Goal: Task Accomplishment & Management: Manage account settings

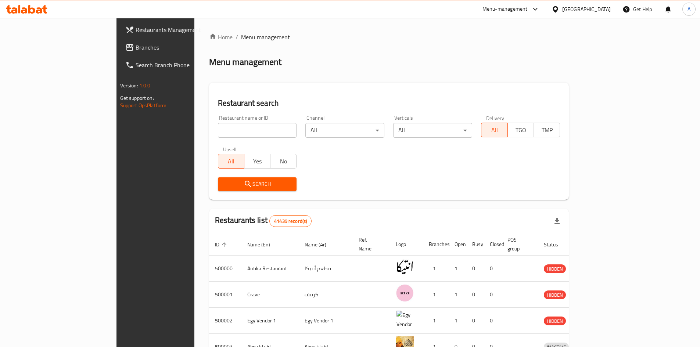
click at [136, 51] on span "Branches" at bounding box center [182, 47] width 92 height 9
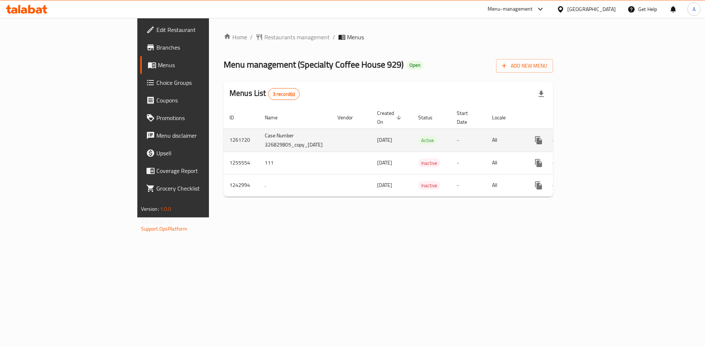
click at [595, 137] on icon "enhanced table" at bounding box center [592, 140] width 7 height 7
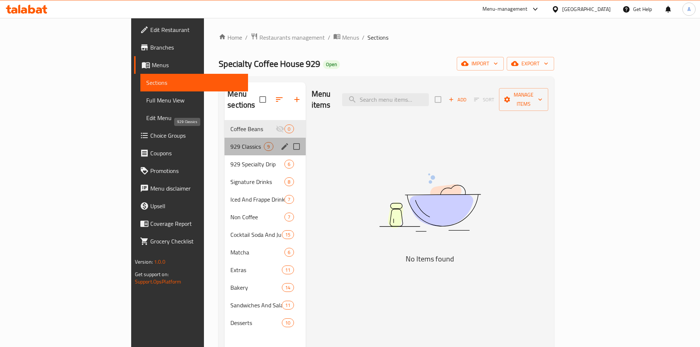
click at [230, 142] on span "929 Classics" at bounding box center [246, 146] width 33 height 9
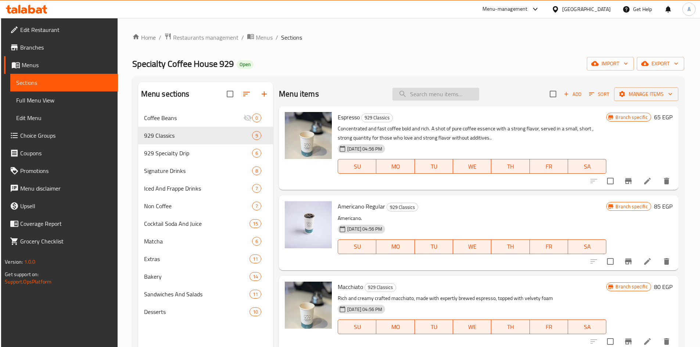
click at [414, 94] on input "search" at bounding box center [435, 94] width 87 height 13
paste input "Mix Cheese Sandwich"
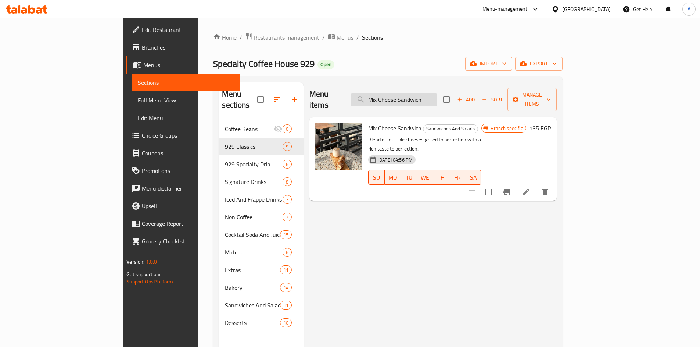
click at [437, 93] on input "Mix Cheese Sandwich" at bounding box center [393, 99] width 87 height 13
paste input "Hazenlut Sugar Free"
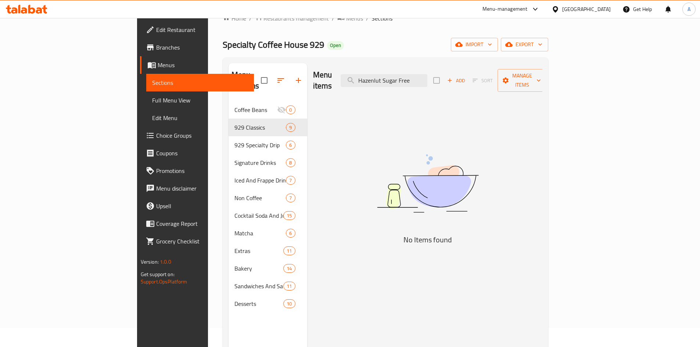
scroll to position [37, 0]
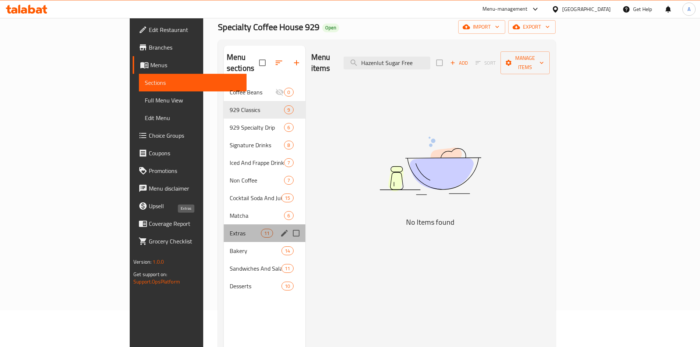
click at [230, 229] on span "Extras" at bounding box center [245, 233] width 31 height 9
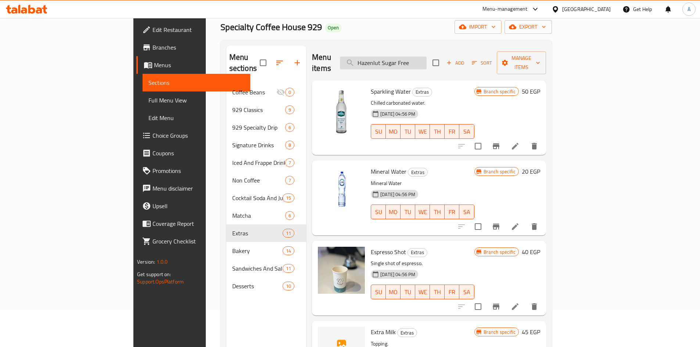
click at [427, 57] on input "Hazenlut Sugar Free" at bounding box center [383, 63] width 87 height 13
paste input "Extra Food"
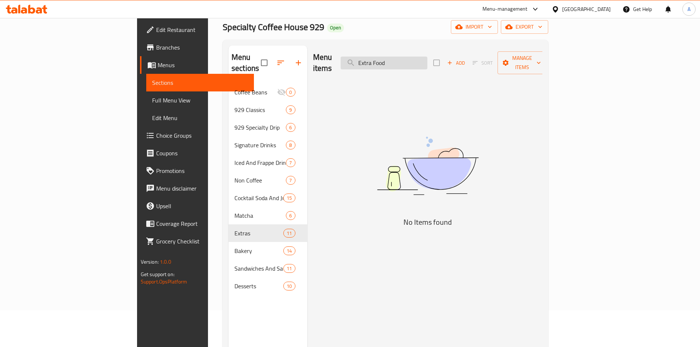
click at [427, 57] on input "Extra Food" at bounding box center [384, 63] width 87 height 13
paste input "Nutella"
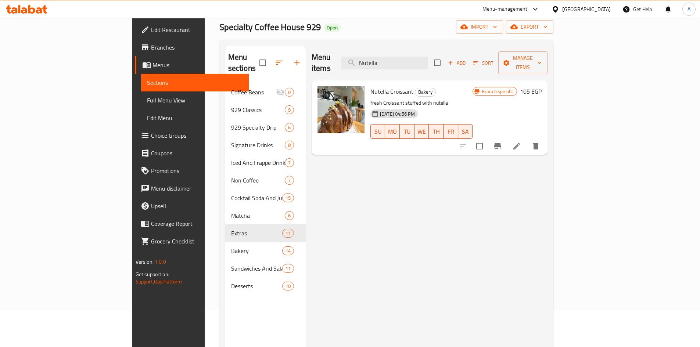
type input "Nutella"
click at [151, 134] on span "Choice Groups" at bounding box center [197, 135] width 92 height 9
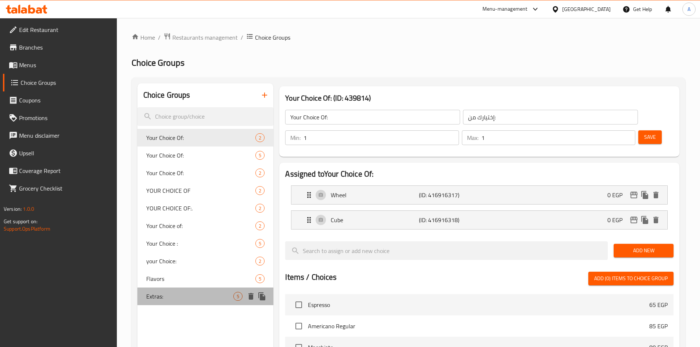
click at [170, 302] on div "Extras: 5" at bounding box center [205, 297] width 136 height 18
type input "Extras:"
type input "إضافات:"
type input "0"
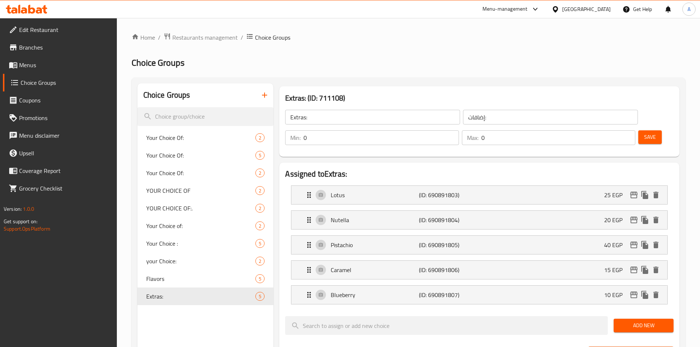
click at [57, 73] on link "Menus" at bounding box center [60, 65] width 114 height 18
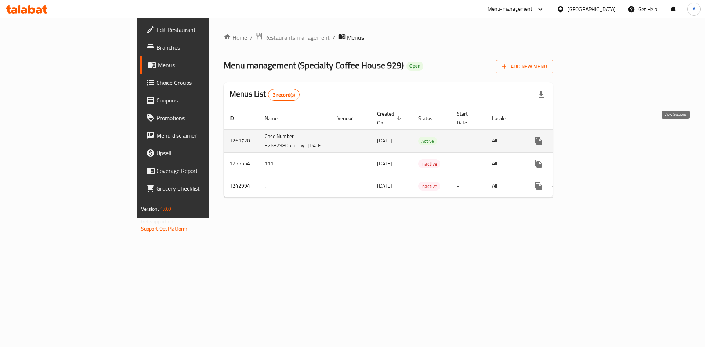
click at [601, 132] on link "enhanced table" at bounding box center [592, 141] width 18 height 18
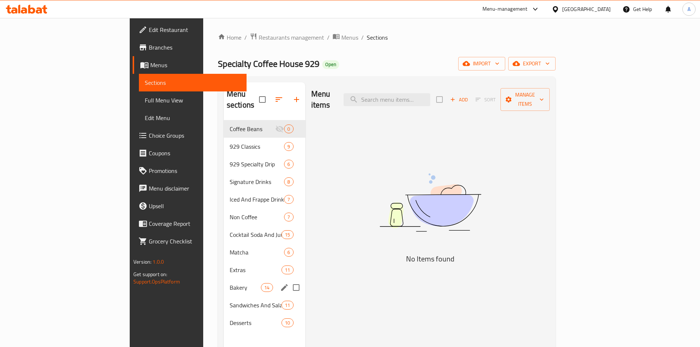
click at [224, 282] on div "Bakery 14" at bounding box center [265, 288] width 82 height 18
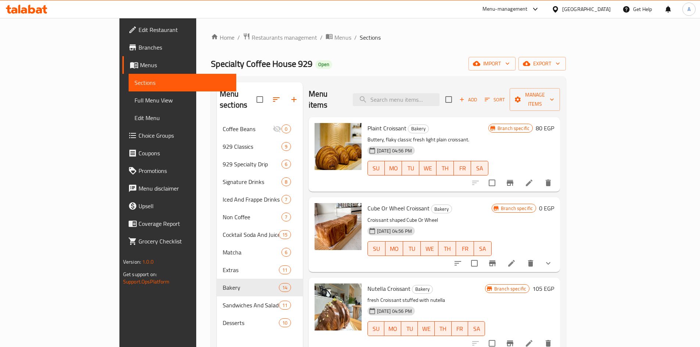
click at [557, 257] on button "show more" at bounding box center [548, 264] width 18 height 18
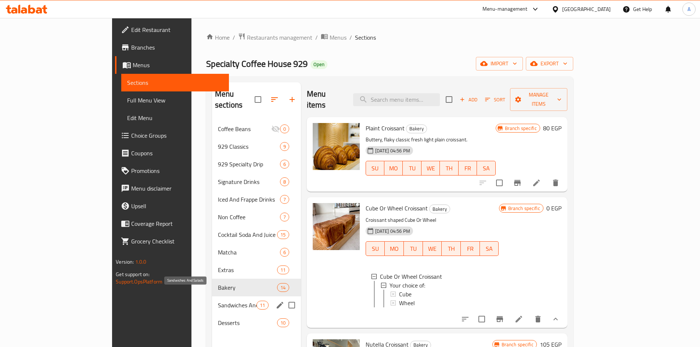
click at [218, 301] on span "Sandwiches And Salads" at bounding box center [237, 305] width 39 height 9
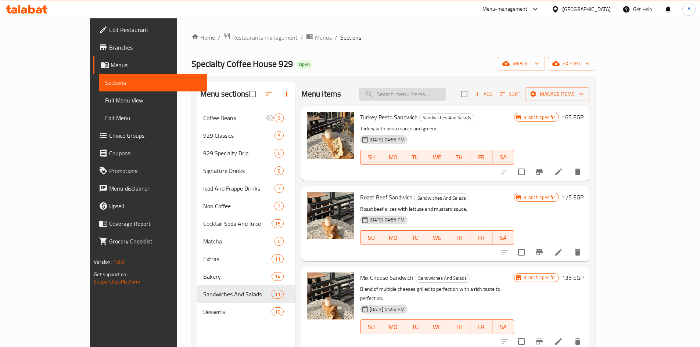
click at [409, 89] on input "search" at bounding box center [402, 94] width 87 height 13
paste input "Las Cascadas hot"
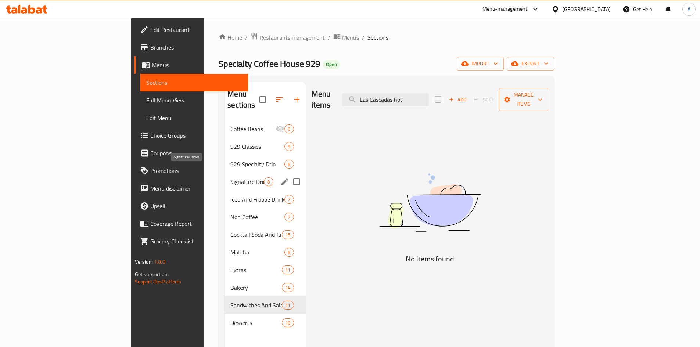
type input "Las Cascadas hot"
click at [230, 177] on span "Signature Drinks" at bounding box center [246, 181] width 33 height 9
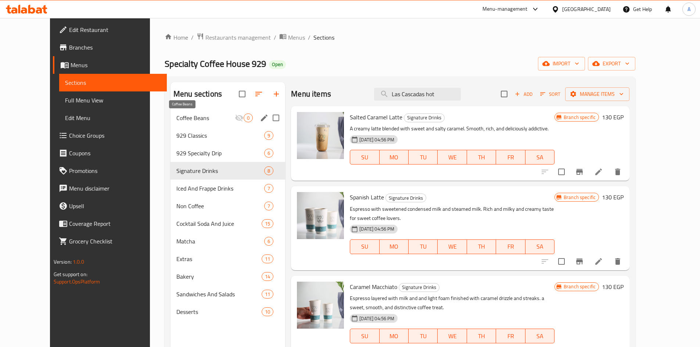
click at [176, 117] on span "Coffee Beans" at bounding box center [205, 118] width 58 height 9
